Goal: Task Accomplishment & Management: Manage account settings

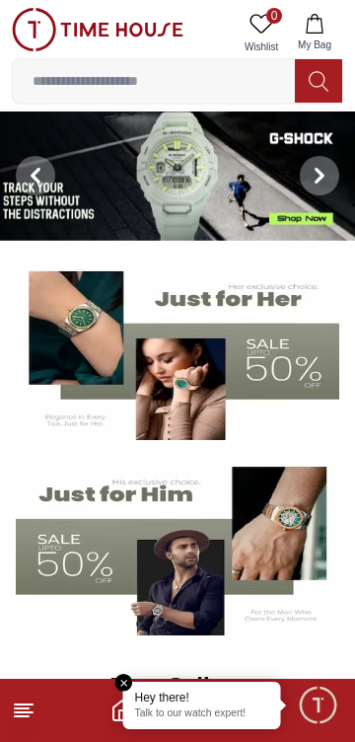
click at [308, 704] on span "Minimize live chat window" at bounding box center [317, 704] width 57 height 57
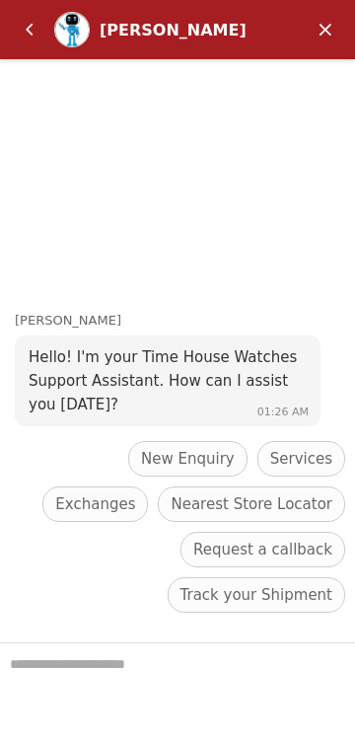
click at [340, 41] on em "Minimize" at bounding box center [325, 29] width 39 height 39
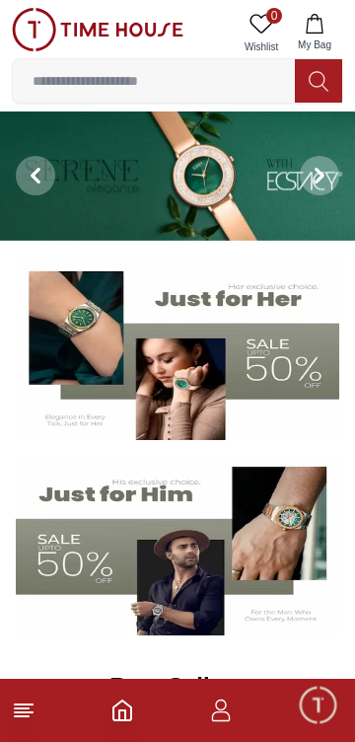
click at [226, 716] on icon "button" at bounding box center [221, 711] width 24 height 24
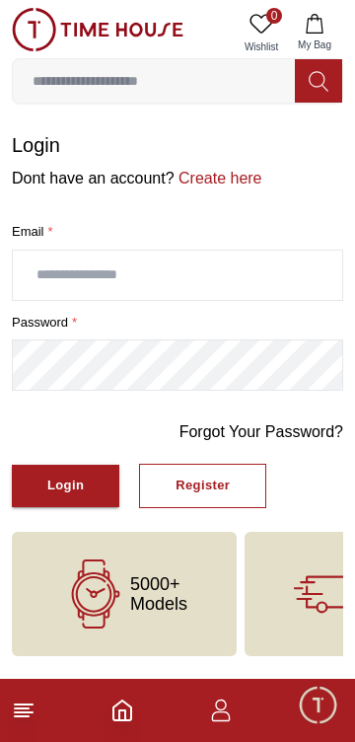
click at [244, 281] on input "text" at bounding box center [178, 275] width 330 height 49
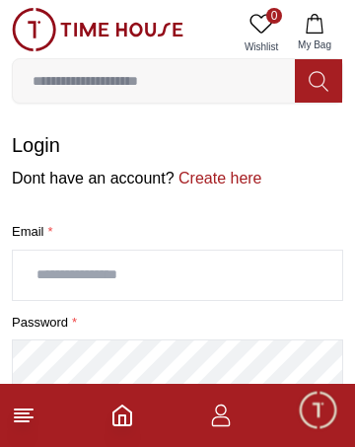
type input "**********"
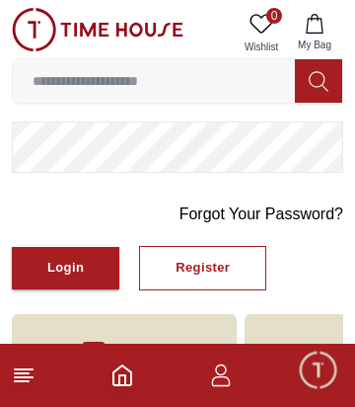
scroll to position [216, 0]
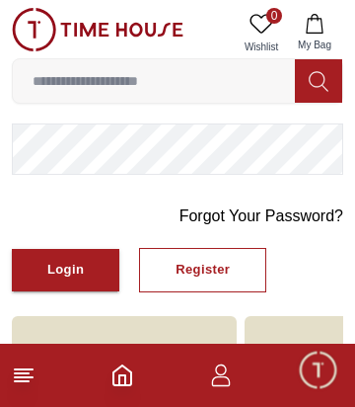
click at [88, 266] on button "Login" at bounding box center [66, 270] width 108 height 42
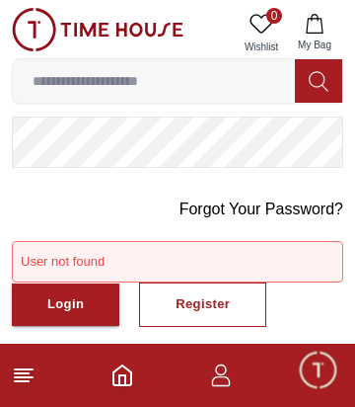
scroll to position [227, 0]
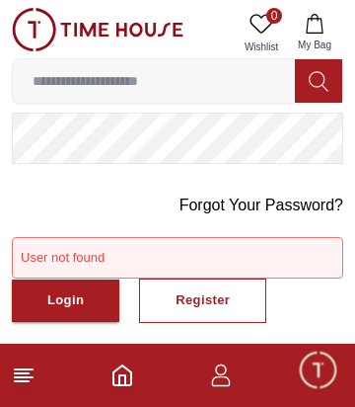
click at [87, 313] on button "Login" at bounding box center [66, 300] width 108 height 42
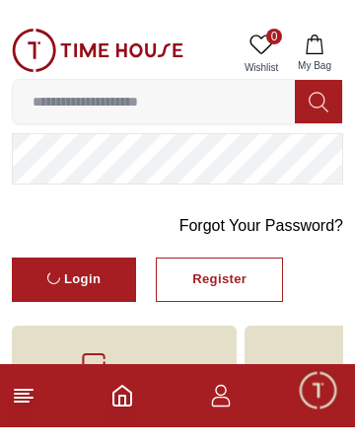
scroll to position [0, 0]
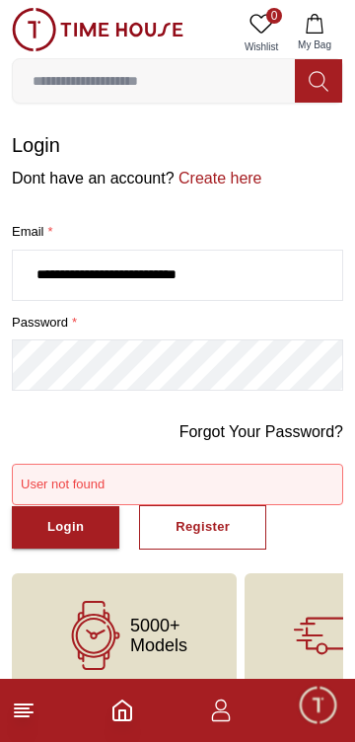
click at [290, 278] on input "**********" at bounding box center [178, 275] width 330 height 49
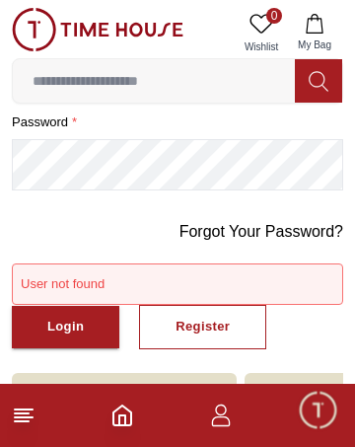
scroll to position [210, 0]
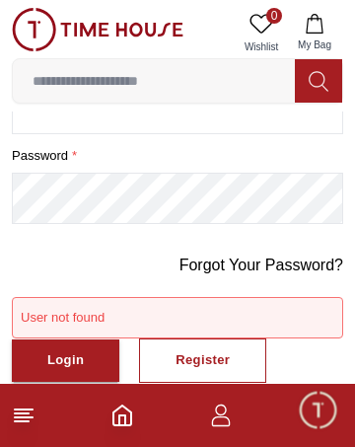
click at [275, 262] on link "Forgot Your Password?" at bounding box center [262, 266] width 164 height 24
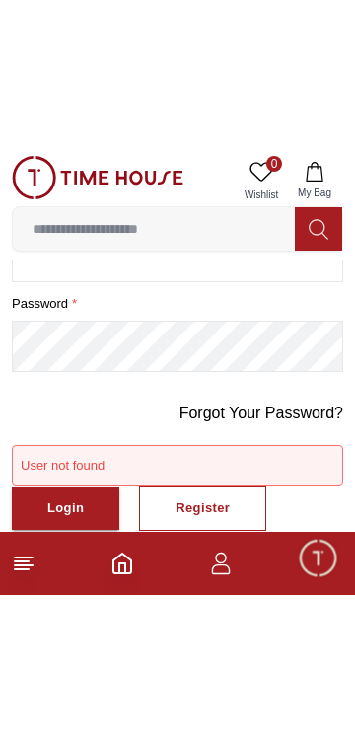
scroll to position [34, 0]
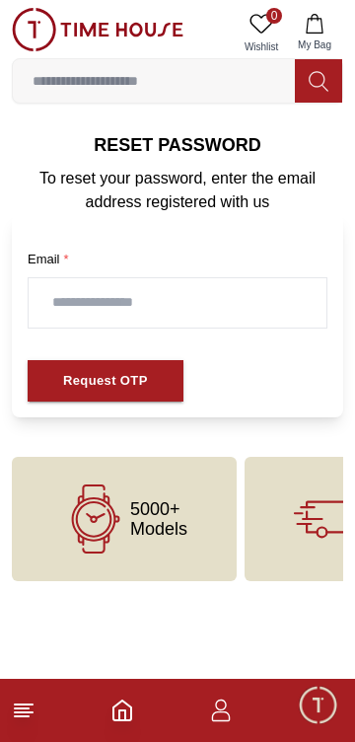
click at [261, 296] on input "text" at bounding box center [178, 302] width 298 height 49
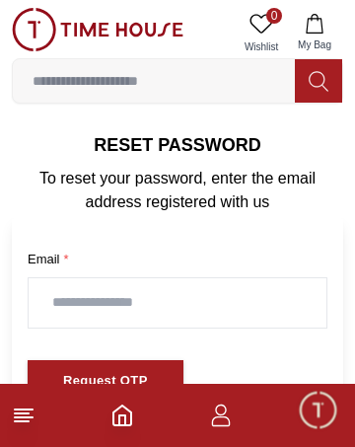
type input "**********"
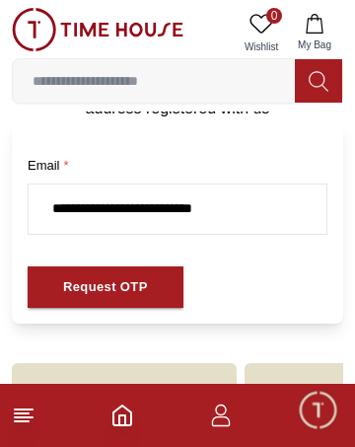
scroll to position [106, 0]
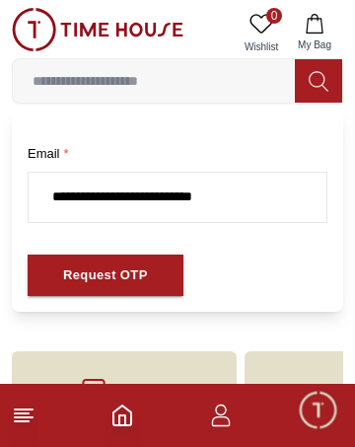
click at [137, 278] on div "Request OTP" at bounding box center [105, 275] width 85 height 23
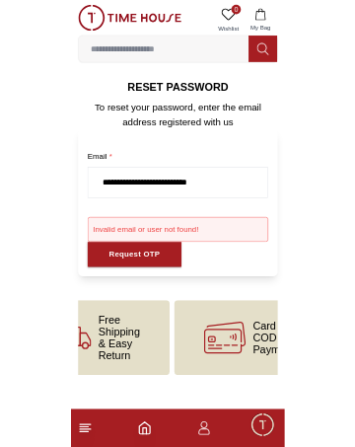
scroll to position [0, 0]
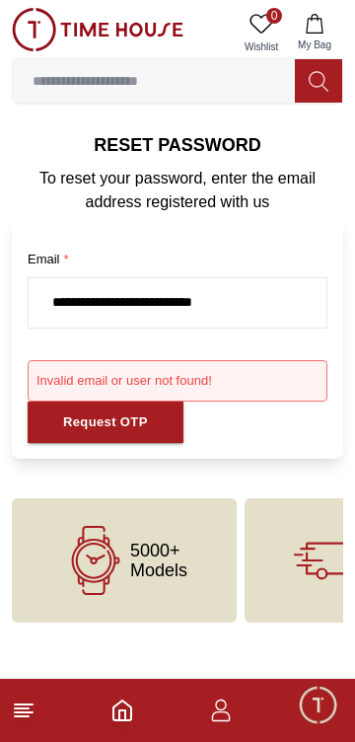
click at [43, 31] on img at bounding box center [98, 29] width 172 height 43
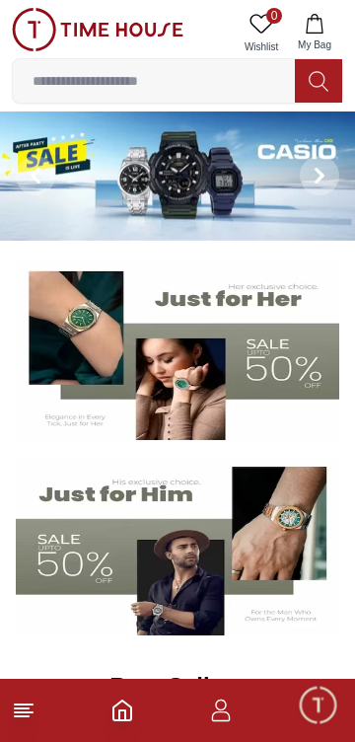
click at [228, 713] on icon "button" at bounding box center [221, 711] width 24 height 24
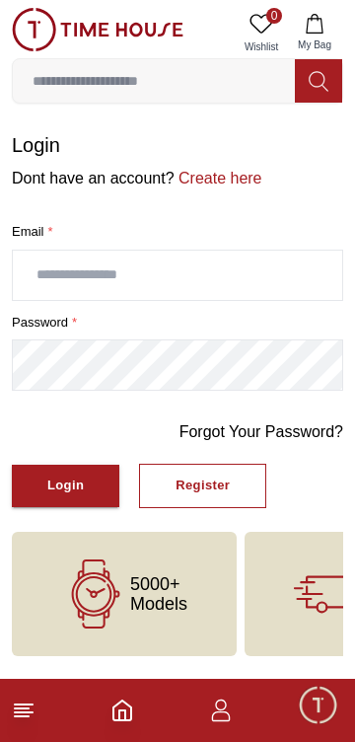
click at [129, 713] on icon "Home" at bounding box center [123, 711] width 24 height 24
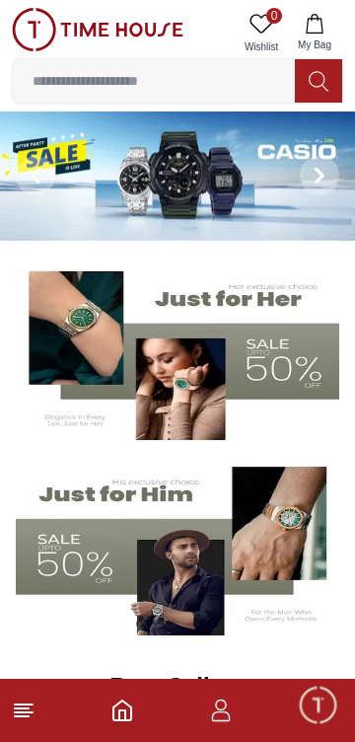
click at [324, 711] on span "Minimize live chat window" at bounding box center [317, 704] width 57 height 57
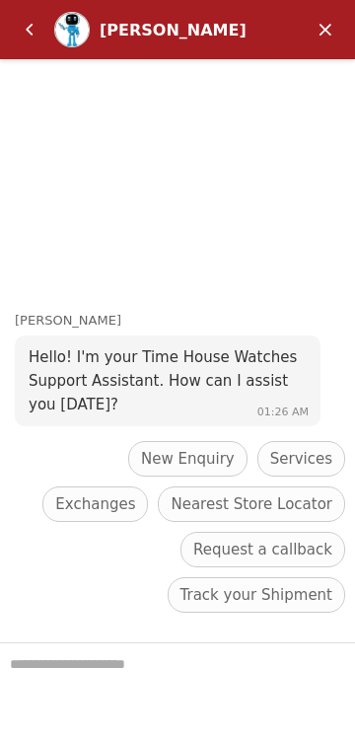
click at [171, 516] on span "Nearest Store Locator" at bounding box center [252, 504] width 162 height 24
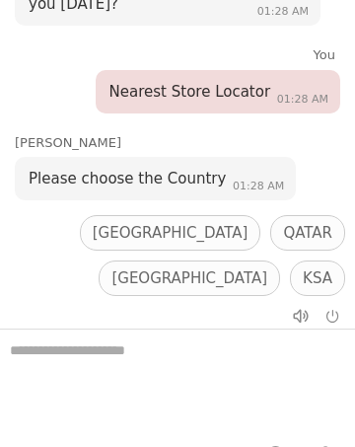
scroll to position [96, 0]
